Goal: Information Seeking & Learning: Find specific fact

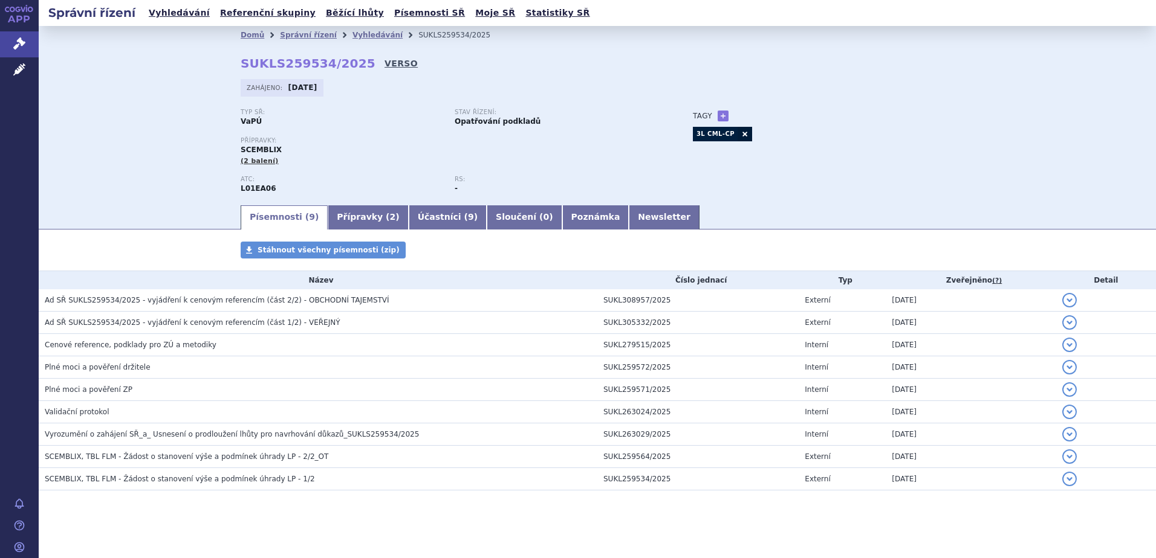
click at [384, 65] on link "VERSO" at bounding box center [400, 63] width 33 height 12
click at [384, 61] on link "VERSO" at bounding box center [400, 63] width 33 height 12
drag, startPoint x: 27, startPoint y: 42, endPoint x: 35, endPoint y: 39, distance: 8.2
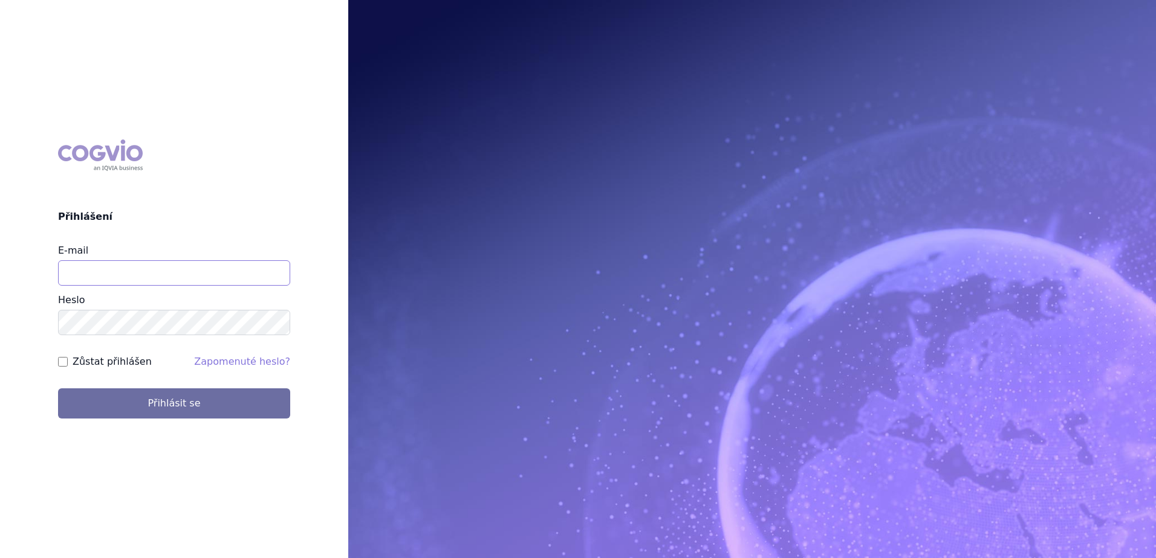
click at [176, 283] on input "E-mail" at bounding box center [174, 272] width 232 height 25
type input "stepan.uherek@novartis.com"
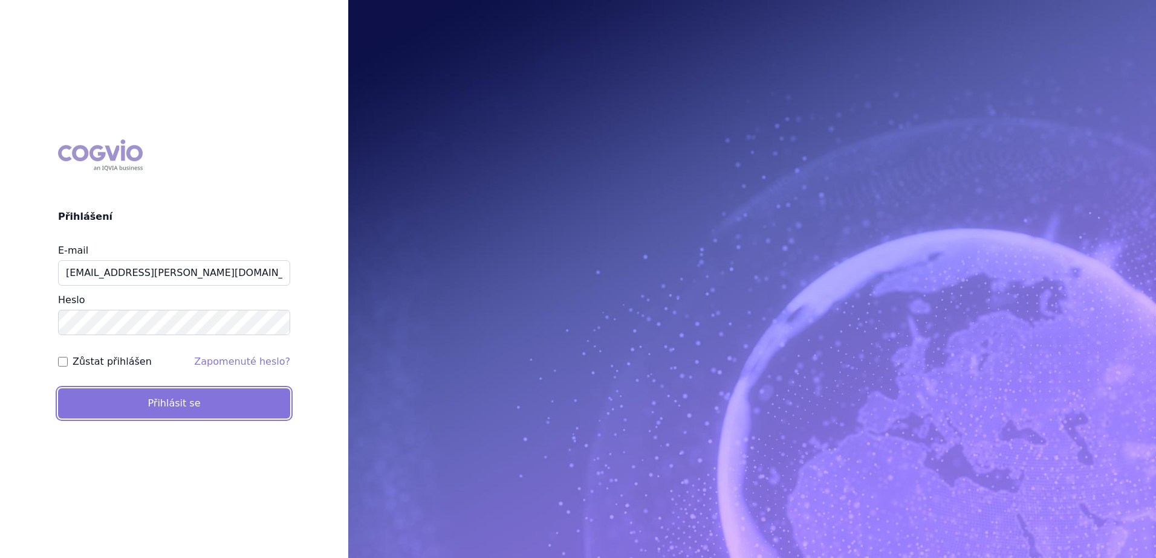
click at [176, 398] on button "Přihlásit se" at bounding box center [174, 404] width 232 height 30
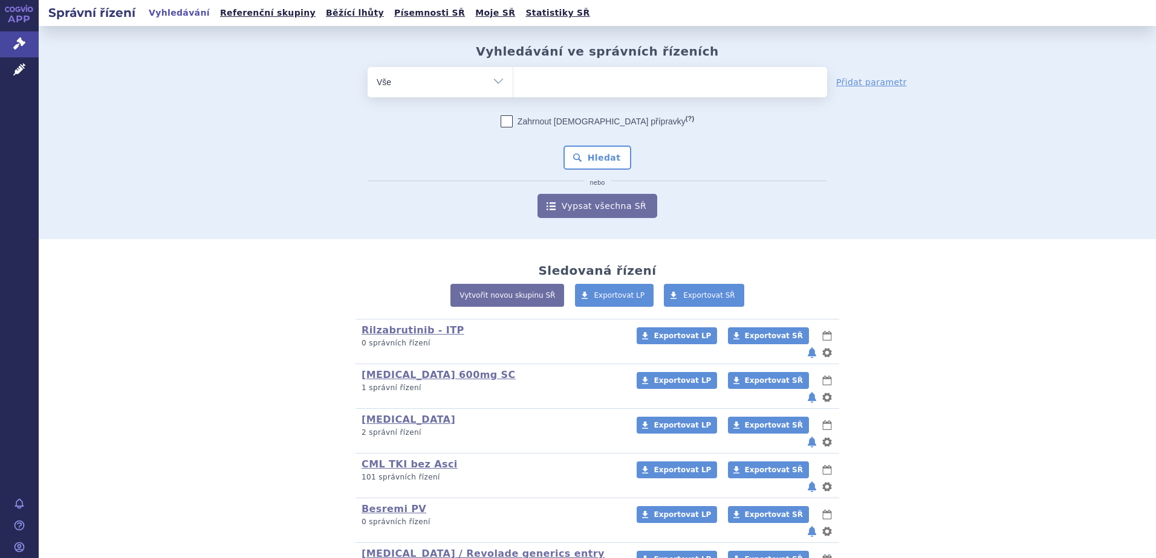
click at [618, 81] on ul at bounding box center [670, 79] width 314 height 25
click at [513, 81] on select at bounding box center [513, 81] width 1 height 30
type input "fa"
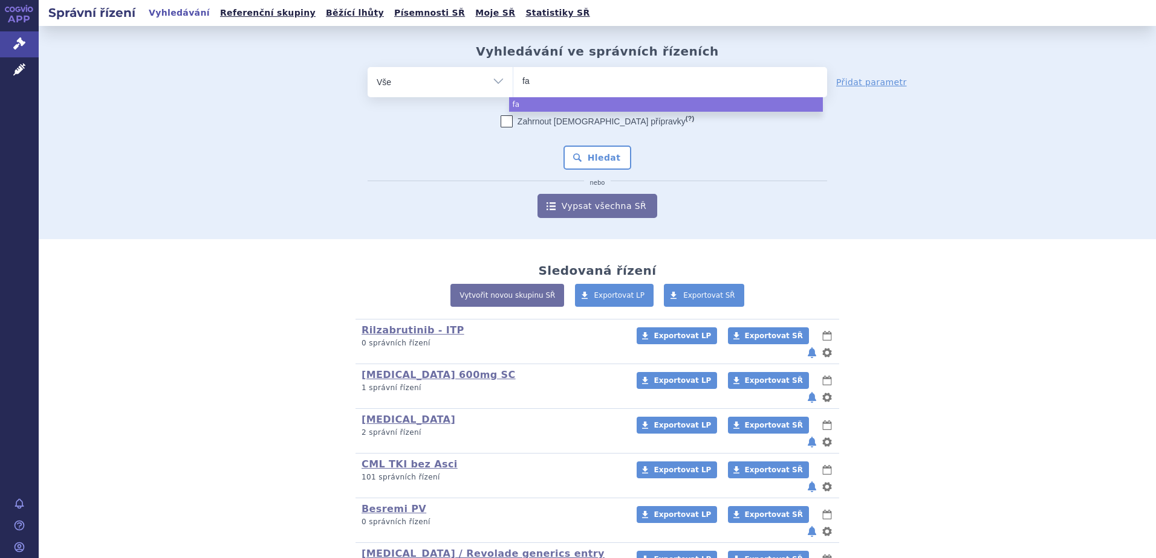
type input "fab"
type input "fablh"
type input "fab"
type input "fabha"
type input "fabhalta"
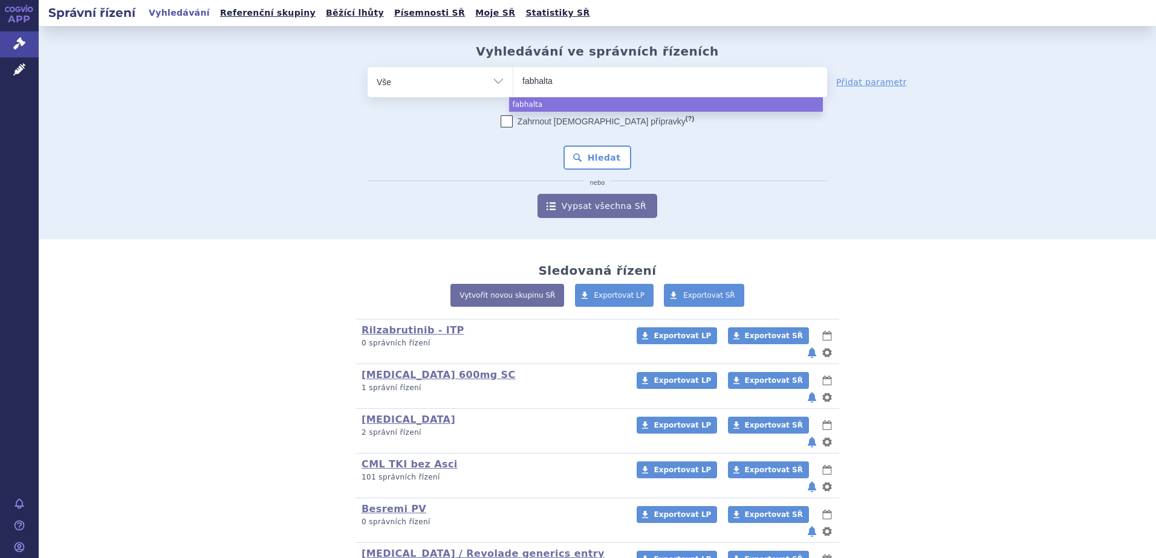
select select "fabhalta"
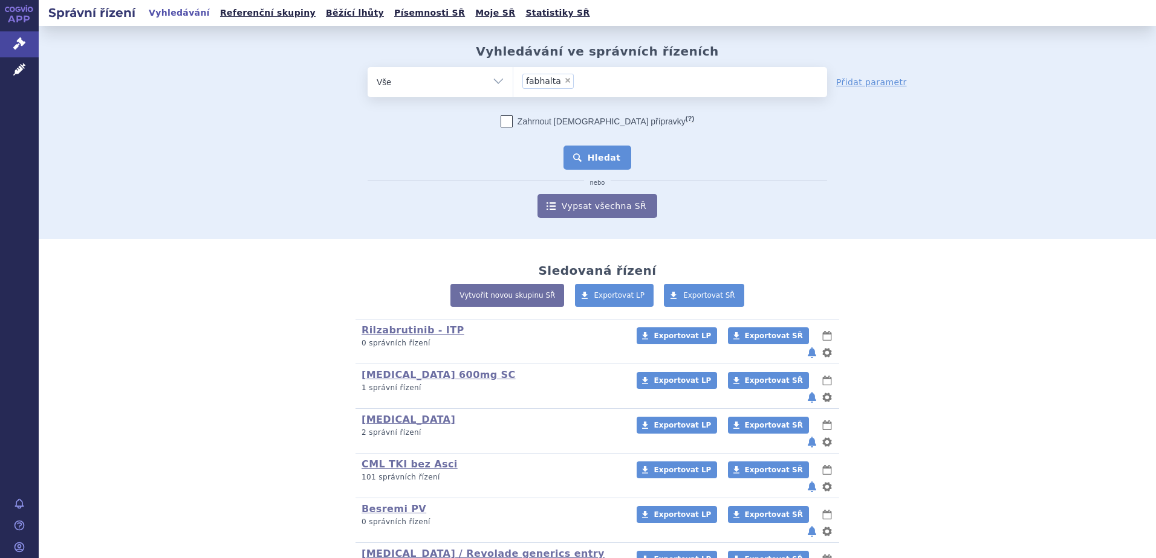
click at [600, 158] on button "Hledat" at bounding box center [597, 158] width 68 height 24
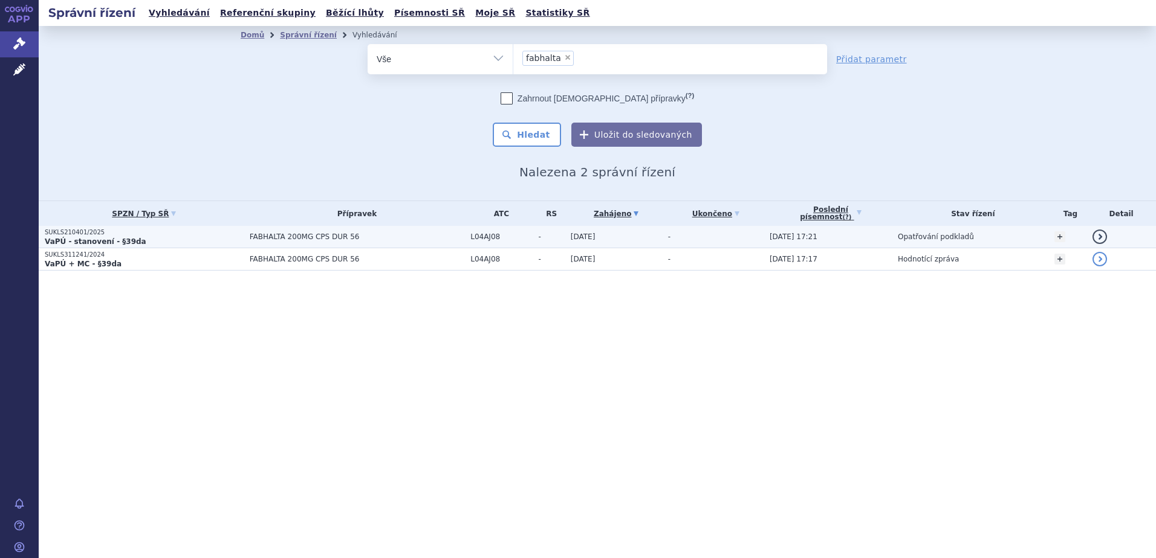
click at [184, 239] on p "VaPÚ - stanovení - §39da" at bounding box center [144, 242] width 199 height 10
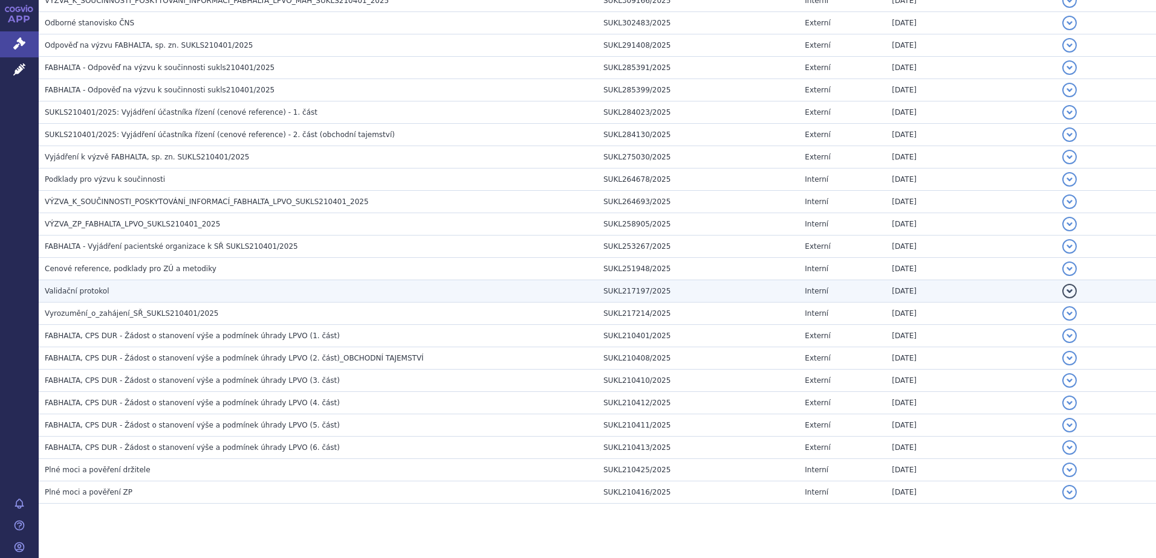
scroll to position [441, 0]
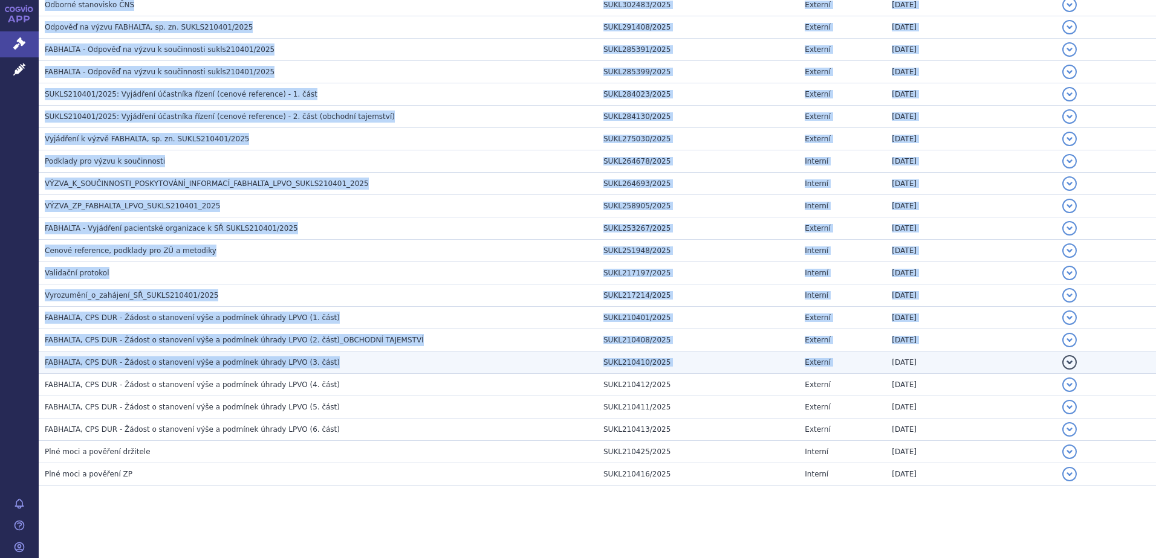
drag, startPoint x: 893, startPoint y: 511, endPoint x: 878, endPoint y: 366, distance: 145.2
click at [878, 366] on section "Domů Správní řízení Vyhledávání SUKLS210401/2025 SUKLS210401/2025 VERSO Zahájen…" at bounding box center [597, 72] width 1117 height 974
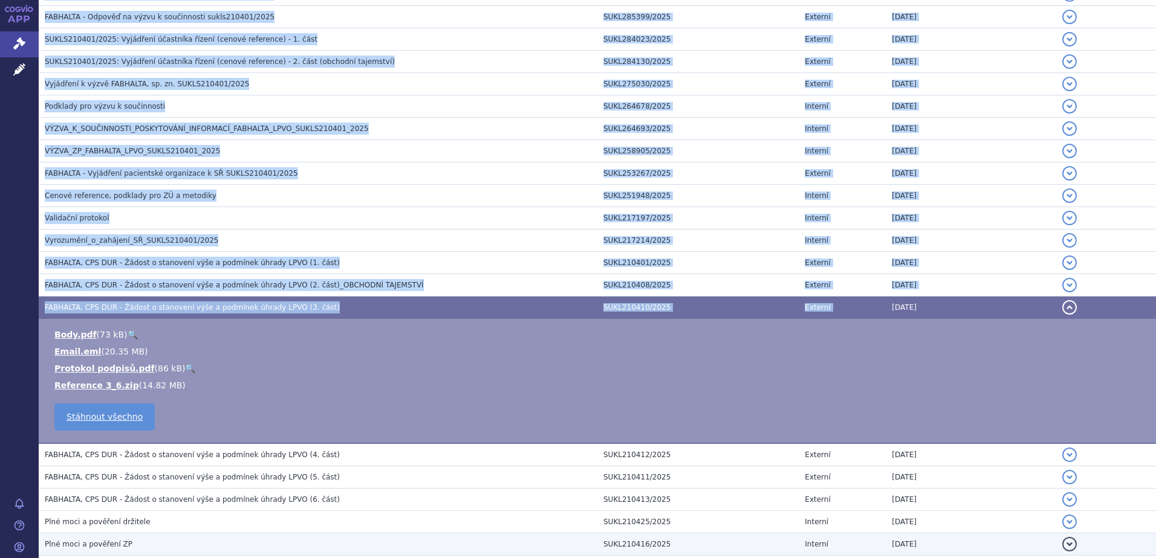
scroll to position [566, 0]
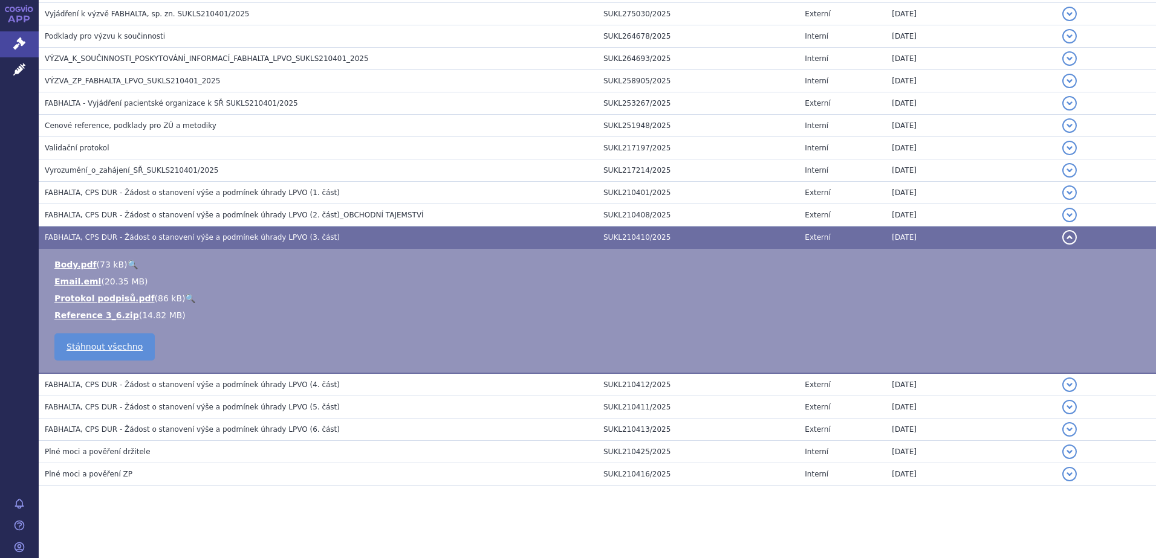
click at [968, 514] on section "Domů Správní řízení Vyhledávání SUKLS210401/2025 SUKLS210401/2025 VERSO Zahájen…" at bounding box center [597, 9] width 1117 height 1099
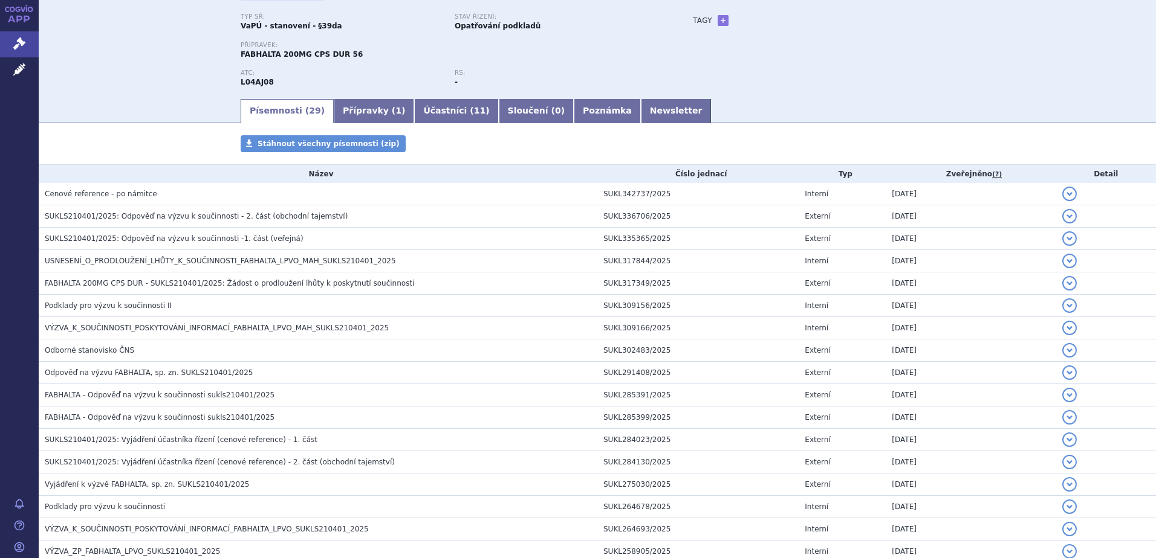
scroll to position [121, 0]
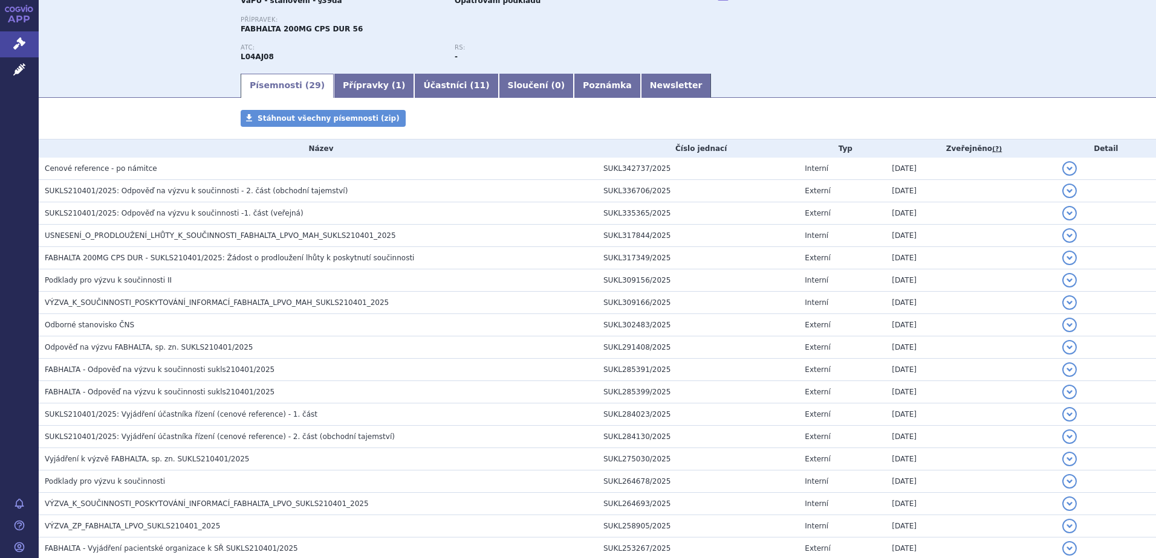
drag, startPoint x: 684, startPoint y: 86, endPoint x: 160, endPoint y: 89, distance: 524.0
click at [160, 89] on div "Písemnosti ( 29 ) Přípravky ( 1 ) Účastníci ( 11 ) Sloučení ( 0 ) Poznámka News…" at bounding box center [597, 85] width 1117 height 26
drag, startPoint x: 146, startPoint y: 85, endPoint x: 786, endPoint y: 89, distance: 640.1
click at [786, 89] on div "Písemnosti ( 29 ) Přípravky ( 1 ) Účastníci ( 11 ) Sloučení ( 0 ) Poznámka News…" at bounding box center [597, 85] width 1117 height 26
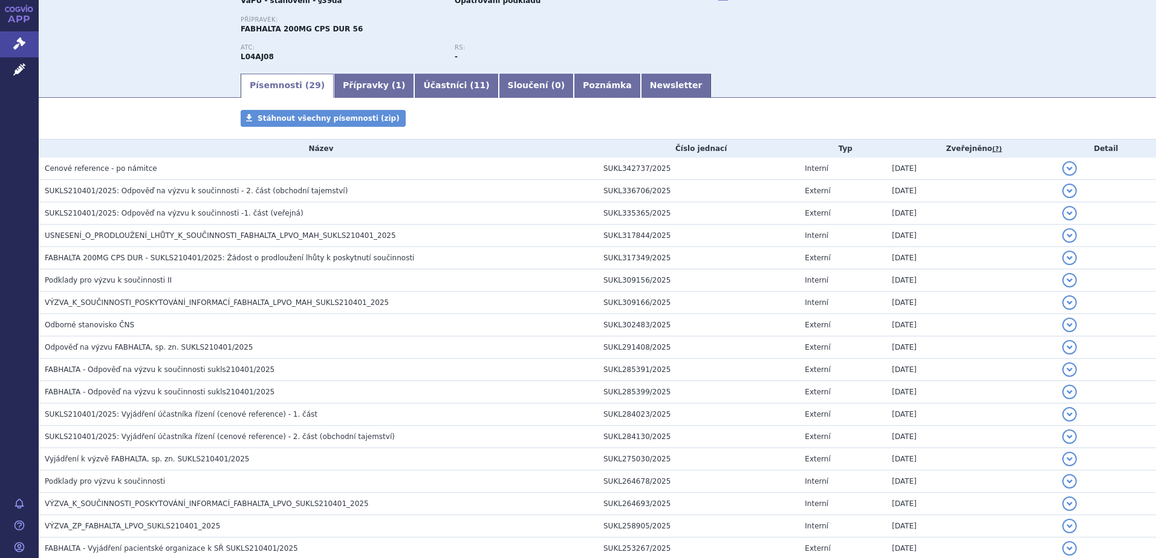
click at [786, 89] on ul "Písemnosti ( 29 ) Přípravky ( 1 ) Účastníci ( 11 ) Sloučení ( 0 ) Poznámka News…" at bounding box center [597, 85] width 713 height 25
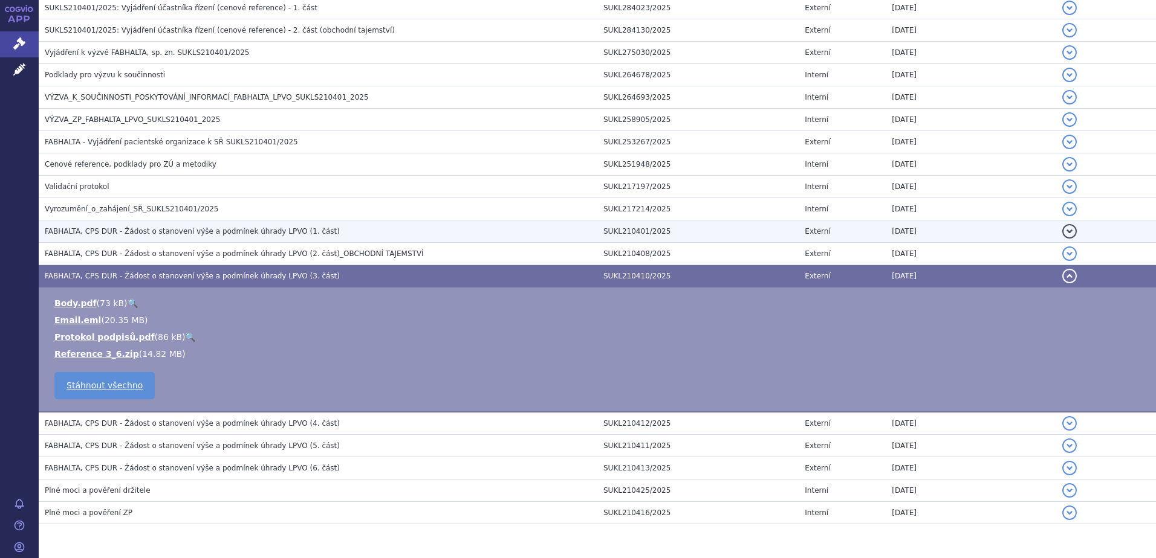
scroll to position [506, 0]
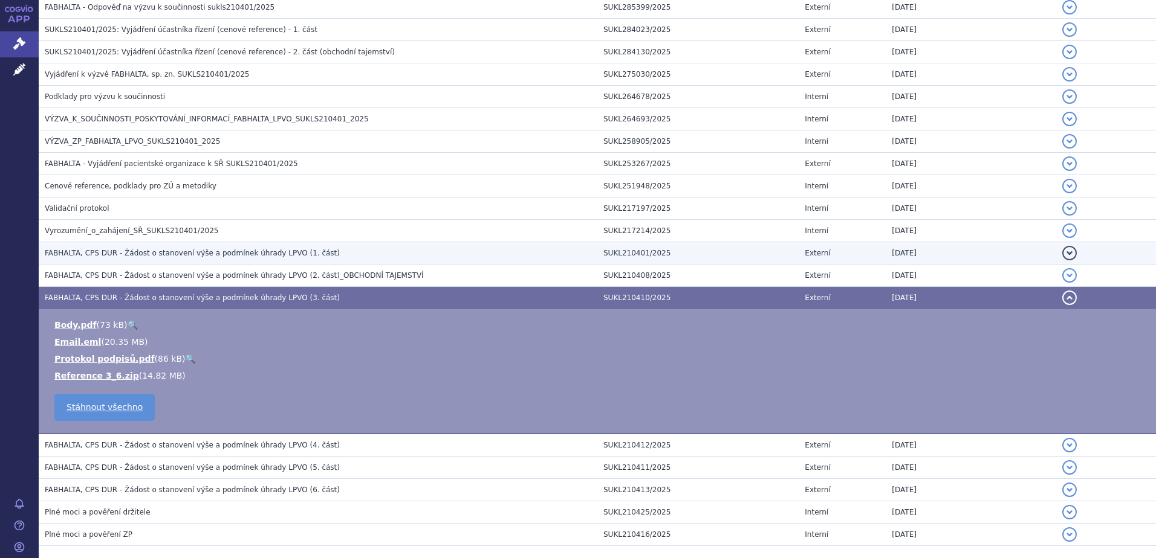
click at [342, 256] on h3 "FABHALTA, CPS DUR - Žádost o stanovení výše a podmínek úhrady LPVO (1. část)" at bounding box center [321, 253] width 552 height 12
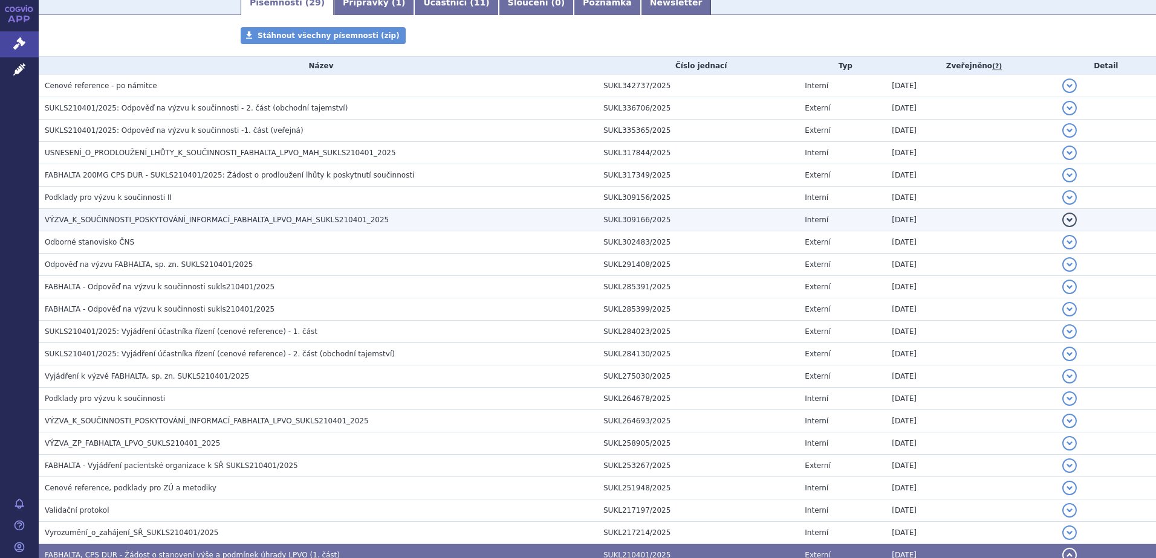
scroll to position [264, 0]
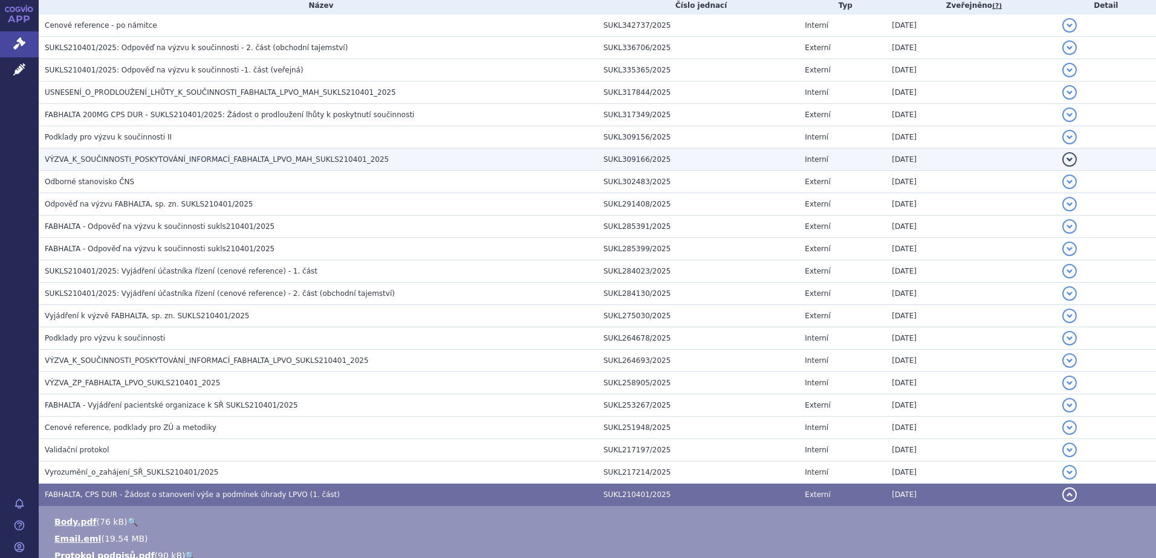
click at [387, 169] on td "VÝZVA_K_SOUČINNOSTI_POSKYTOVÁNÍ_INFORMACÍ_FABHALTA_LPVO_MAH_SUKLS210401_2025" at bounding box center [318, 160] width 558 height 22
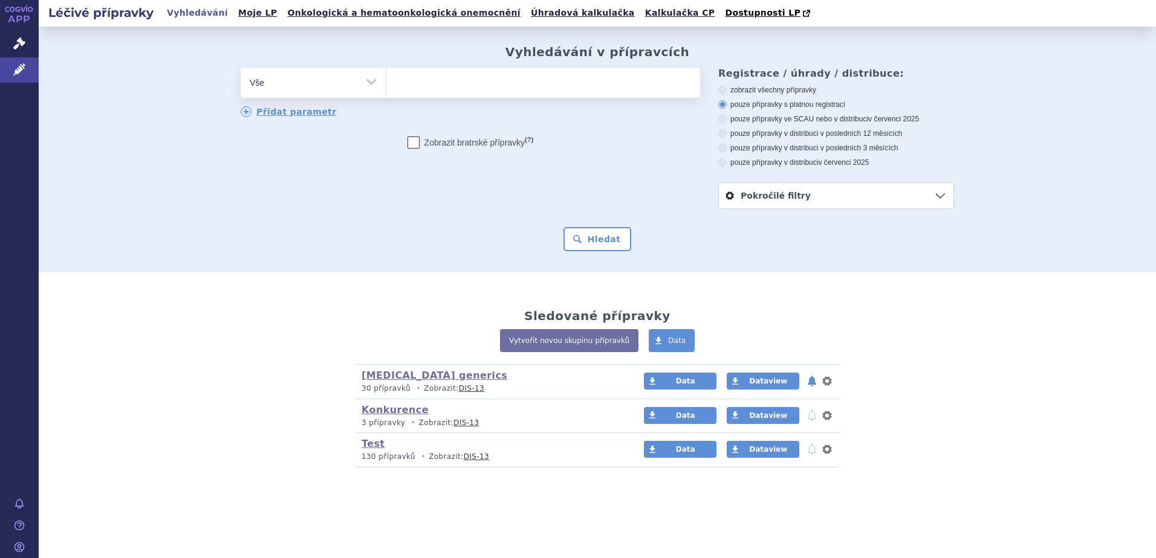
click at [497, 89] on ul at bounding box center [543, 80] width 314 height 25
click at [386, 89] on select at bounding box center [386, 82] width 1 height 30
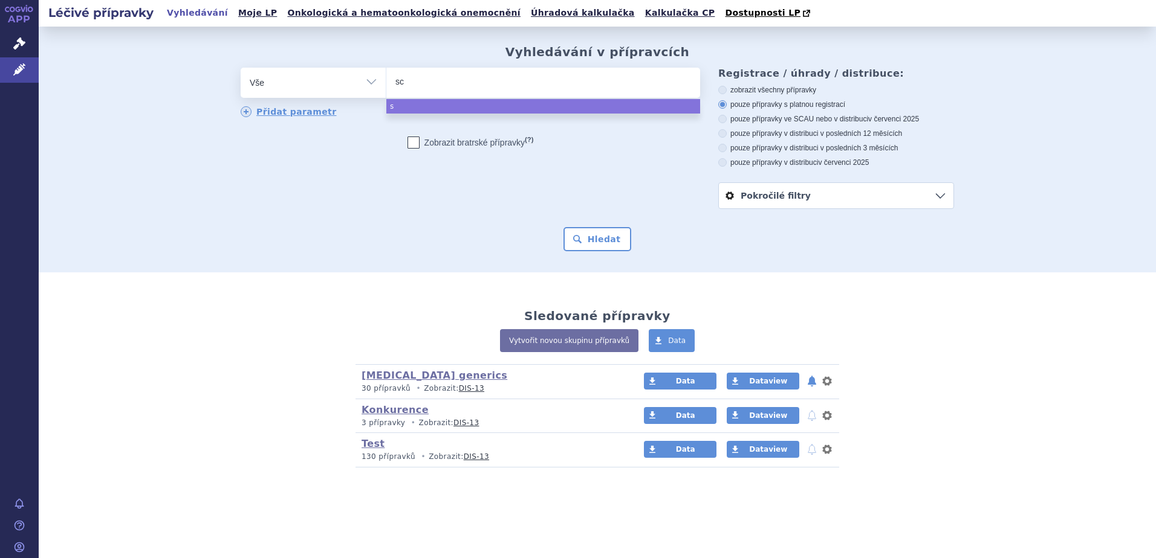
type input "sce"
type input "scemb"
type input "scemblix"
select select "scemblix"
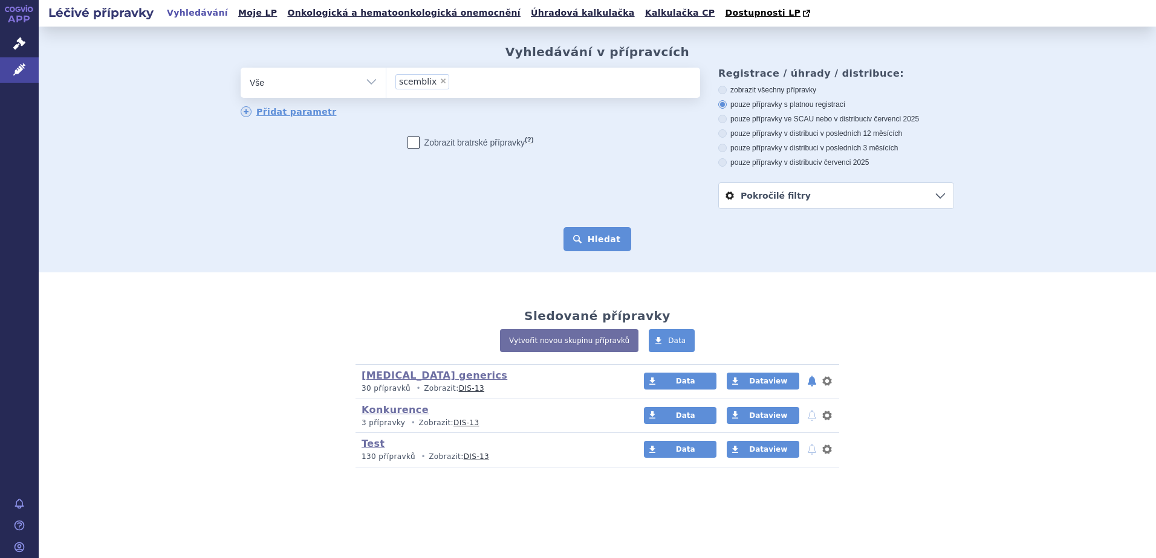
click at [597, 237] on button "Hledat" at bounding box center [597, 239] width 68 height 24
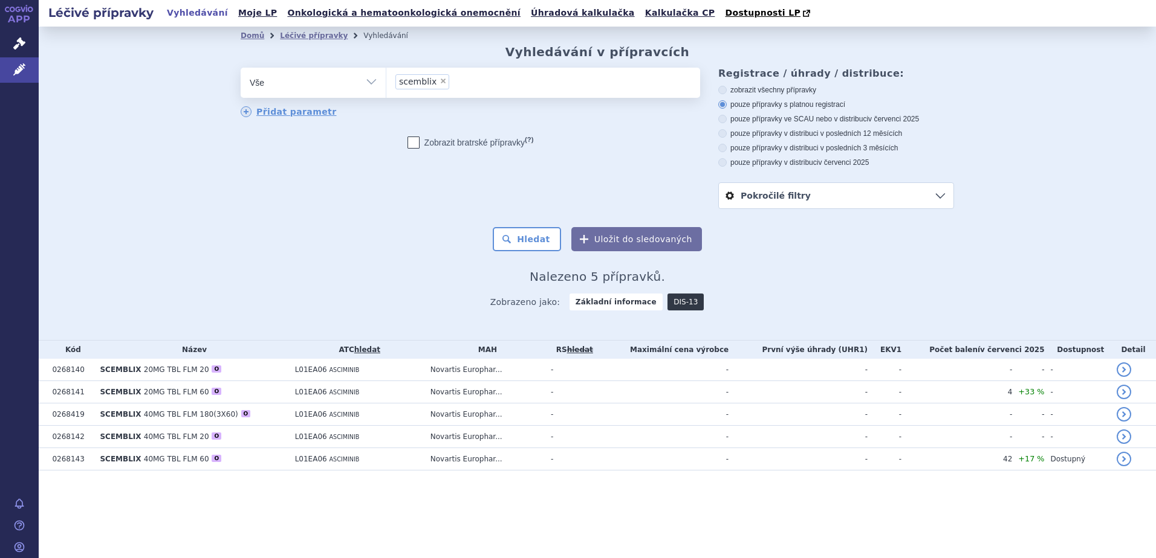
click at [671, 302] on link "DIS-13" at bounding box center [685, 302] width 36 height 17
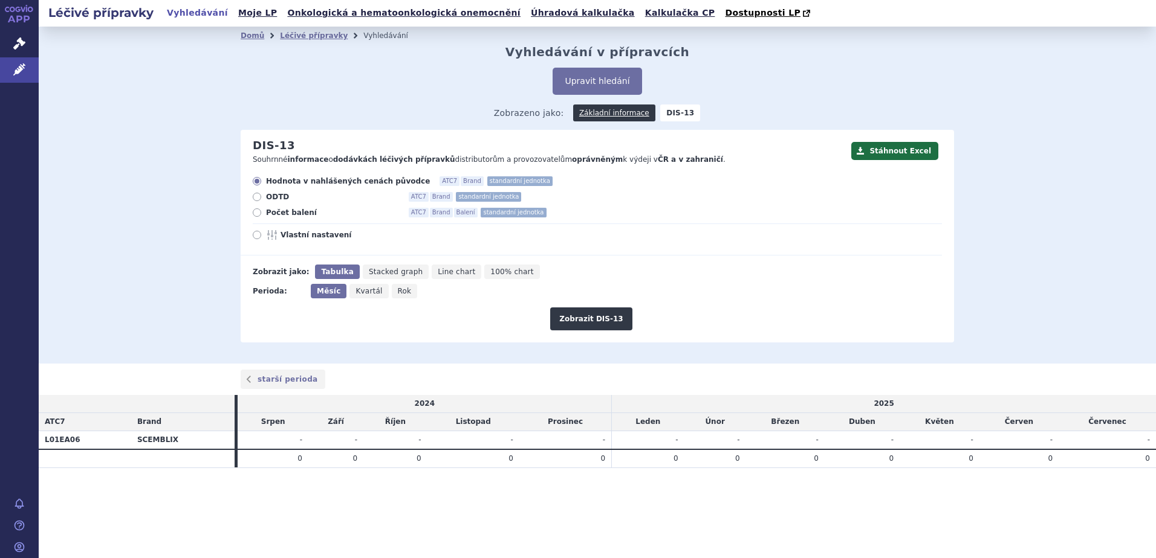
click at [270, 216] on span "Počet balení" at bounding box center [332, 213] width 133 height 10
click at [262, 216] on input "Počet balení ATC7 Brand Balení standardní jednotka" at bounding box center [258, 214] width 8 height 8
radio input "true"
click at [583, 316] on button "Zobrazit DIS-13" at bounding box center [591, 319] width 82 height 23
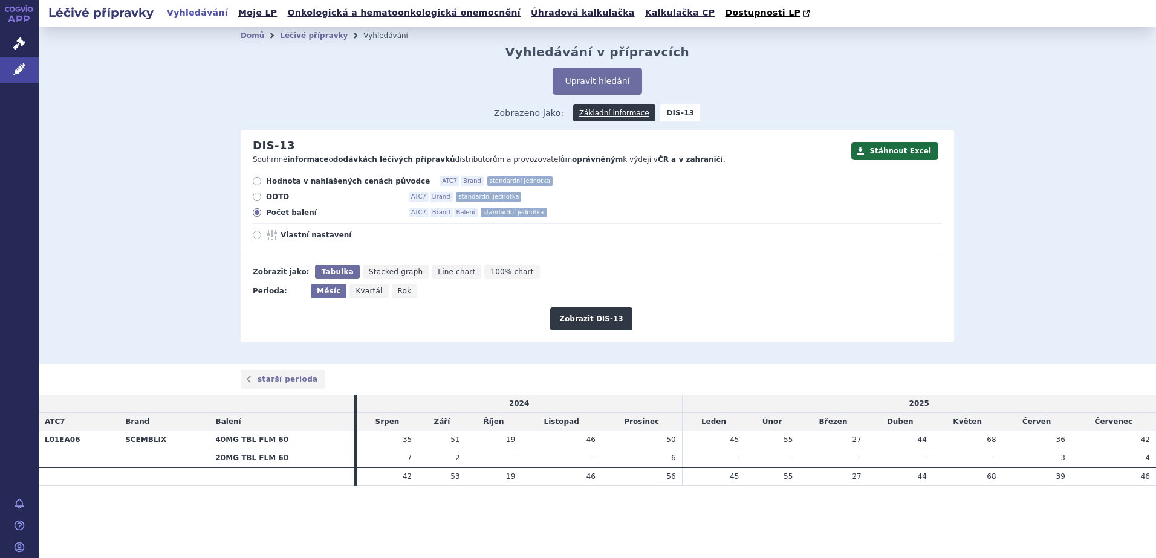
drag, startPoint x: 407, startPoint y: 442, endPoint x: 1153, endPoint y: 478, distance: 746.7
click at [1153, 478] on table "2024 2025 ATC7 Brand Balení Srpen Září Říjen Listopad Prosinec Leden Únor Březe…" at bounding box center [597, 440] width 1117 height 91
click at [1153, 478] on td "46" at bounding box center [1113, 477] width 85 height 18
drag, startPoint x: 1151, startPoint y: 478, endPoint x: 403, endPoint y: 404, distance: 751.3
click at [403, 404] on table "2024 2025 ATC7 Brand Balení Srpen Září Říjen Listopad Prosinec Leden Únor Březe…" at bounding box center [597, 440] width 1117 height 91
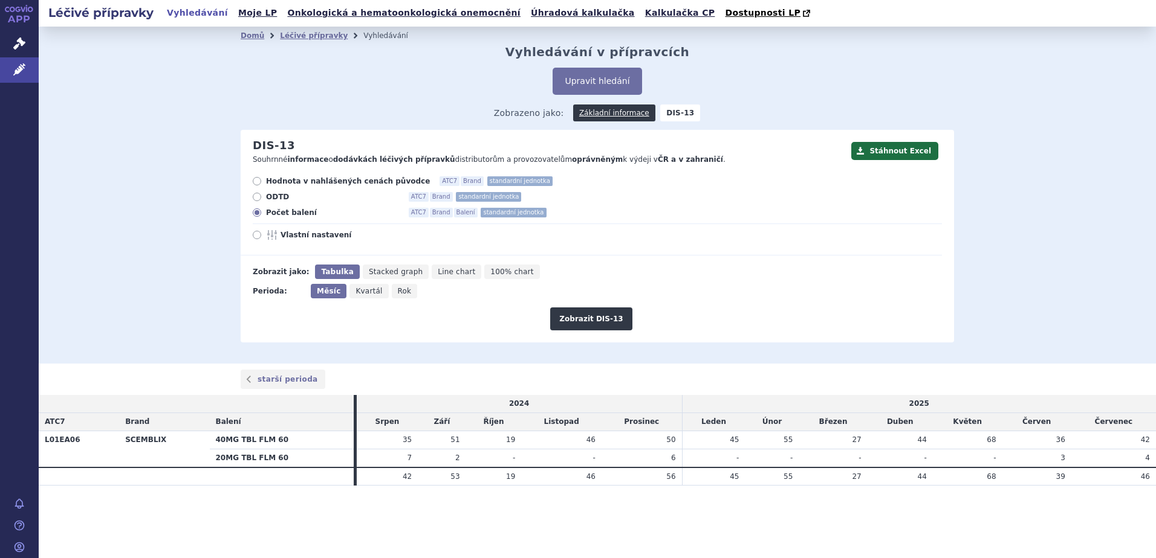
click at [403, 404] on td "2024" at bounding box center [519, 404] width 325 height 18
drag, startPoint x: 396, startPoint y: 404, endPoint x: 1150, endPoint y: 479, distance: 757.4
click at [1150, 479] on table "2024 2025 ATC7 Brand Balení Srpen Září Říjen Listopad Prosinec Leden Únor Březe…" at bounding box center [597, 440] width 1117 height 91
click at [1150, 479] on td "46" at bounding box center [1113, 477] width 85 height 18
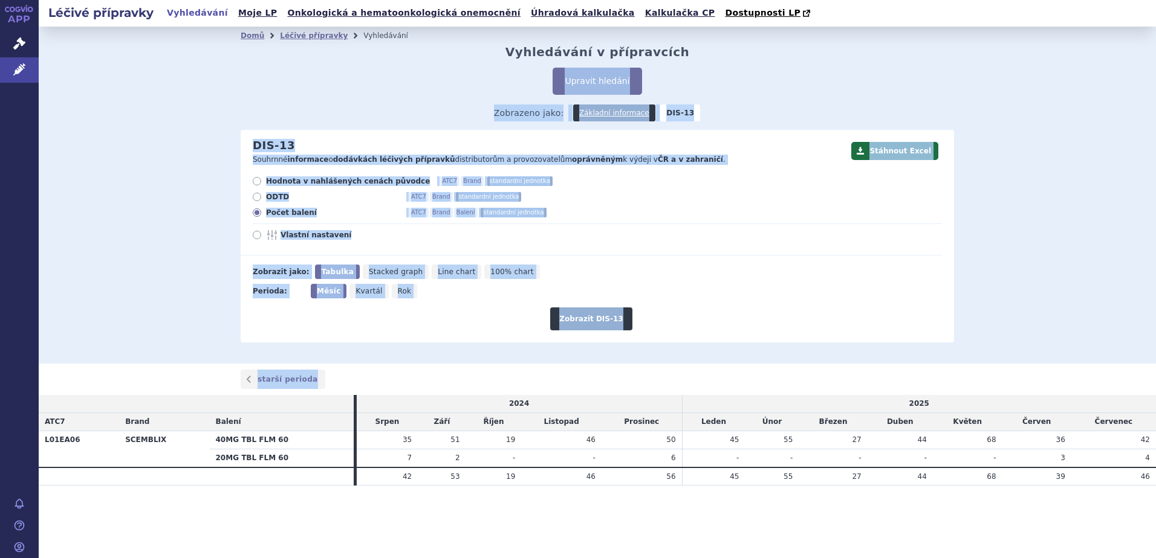
drag, startPoint x: 634, startPoint y: 487, endPoint x: 195, endPoint y: 71, distance: 605.4
click at [195, 71] on section "Domů Léčivé přípravky Vyhledávání Vyhledávání v přípravcích Upravit hledání ods…" at bounding box center [597, 281] width 1117 height 508
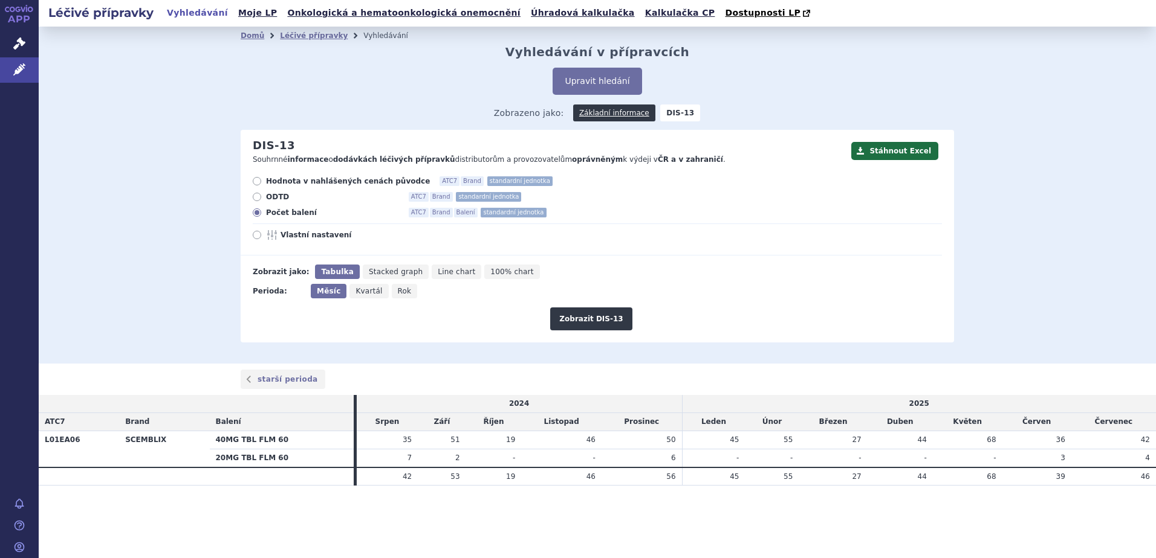
click at [195, 71] on div "Domů Léčivé přípravky Vyhledávání Vyhledávání v přípravcích Upravit hledání ods…" at bounding box center [597, 195] width 1117 height 337
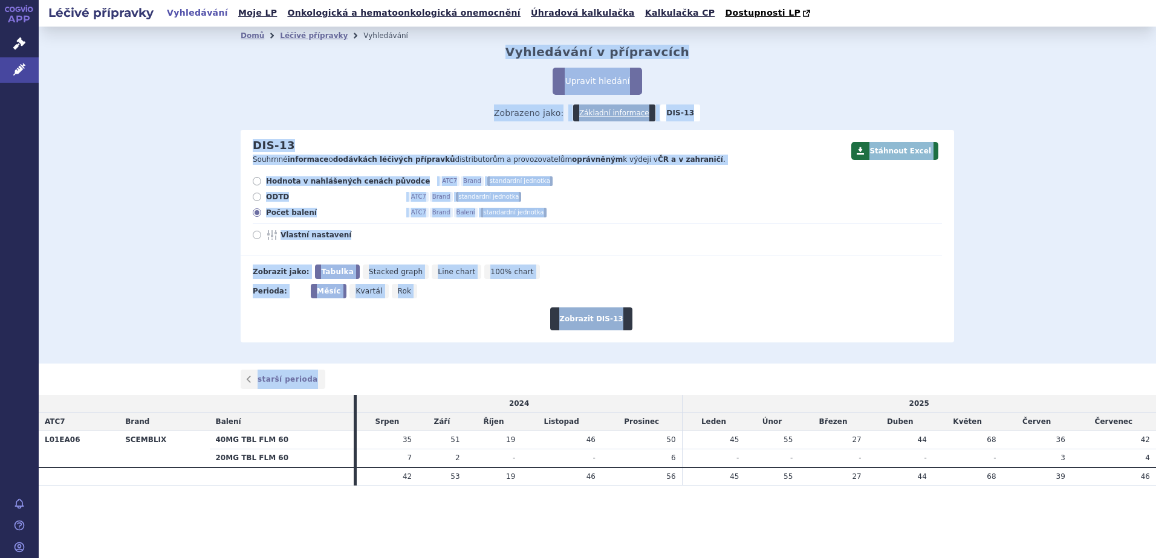
drag, startPoint x: 195, startPoint y: 52, endPoint x: 770, endPoint y: 525, distance: 744.5
click at [770, 525] on section "Domů Léčivé přípravky Vyhledávání Vyhledávání v přípravcích Upravit hledání ods…" at bounding box center [597, 281] width 1117 height 508
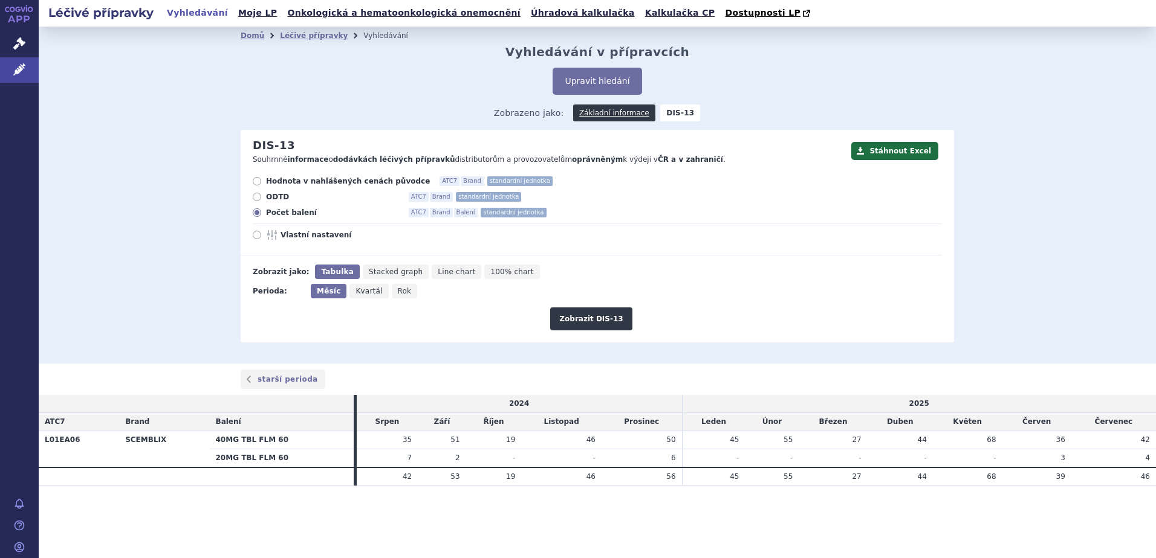
drag, startPoint x: 734, startPoint y: 520, endPoint x: 721, endPoint y: 520, distance: 12.7
click at [721, 520] on section "Domů Léčivé přípravky Vyhledávání Vyhledávání v přípravcích Upravit hledání ods…" at bounding box center [597, 281] width 1117 height 508
click at [720, 521] on section "Domů Léčivé přípravky Vyhledávání Vyhledávání v přípravcích Upravit hledání ods…" at bounding box center [597, 281] width 1117 height 508
click at [715, 521] on section "Domů Léčivé přípravky Vyhledávání Vyhledávání v přípravcích Upravit hledání ods…" at bounding box center [597, 281] width 1117 height 508
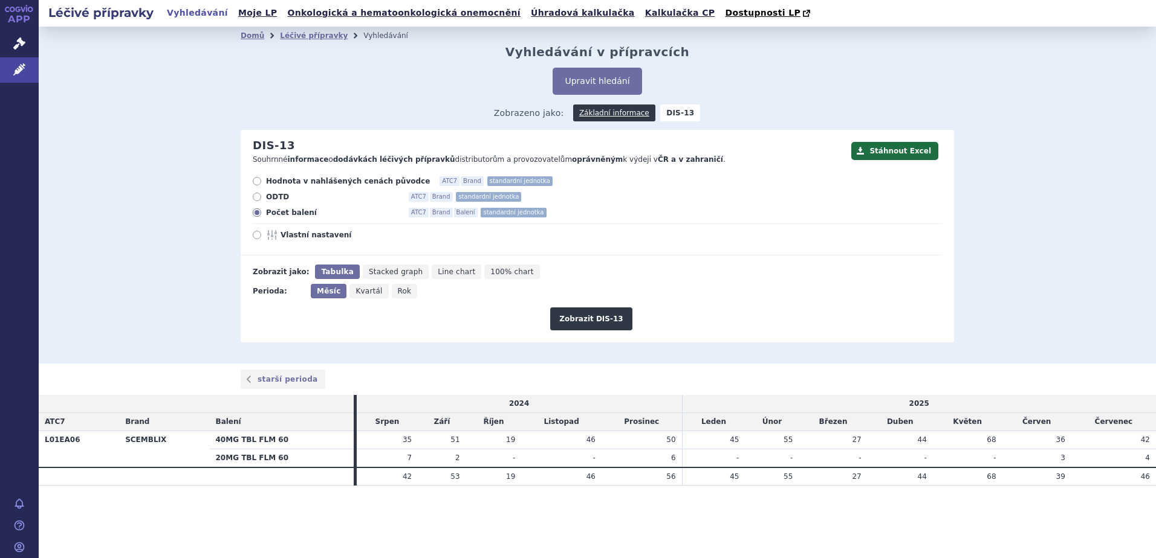
click at [713, 521] on section "Domů Léčivé přípravky Vyhledávání Vyhledávání v přípravcích Upravit hledání ods…" at bounding box center [597, 281] width 1117 height 508
drag, startPoint x: 710, startPoint y: 521, endPoint x: 704, endPoint y: 521, distance: 6.6
click at [707, 521] on section "Domů Léčivé přípravky Vyhledávání Vyhledávání v přípravcích Upravit hledání ods…" at bounding box center [597, 281] width 1117 height 508
click at [700, 521] on section "Domů Léčivé přípravky Vyhledávání Vyhledávání v přípravcích Upravit hledání ods…" at bounding box center [597, 281] width 1117 height 508
